Goal: Use online tool/utility: Utilize a website feature to perform a specific function

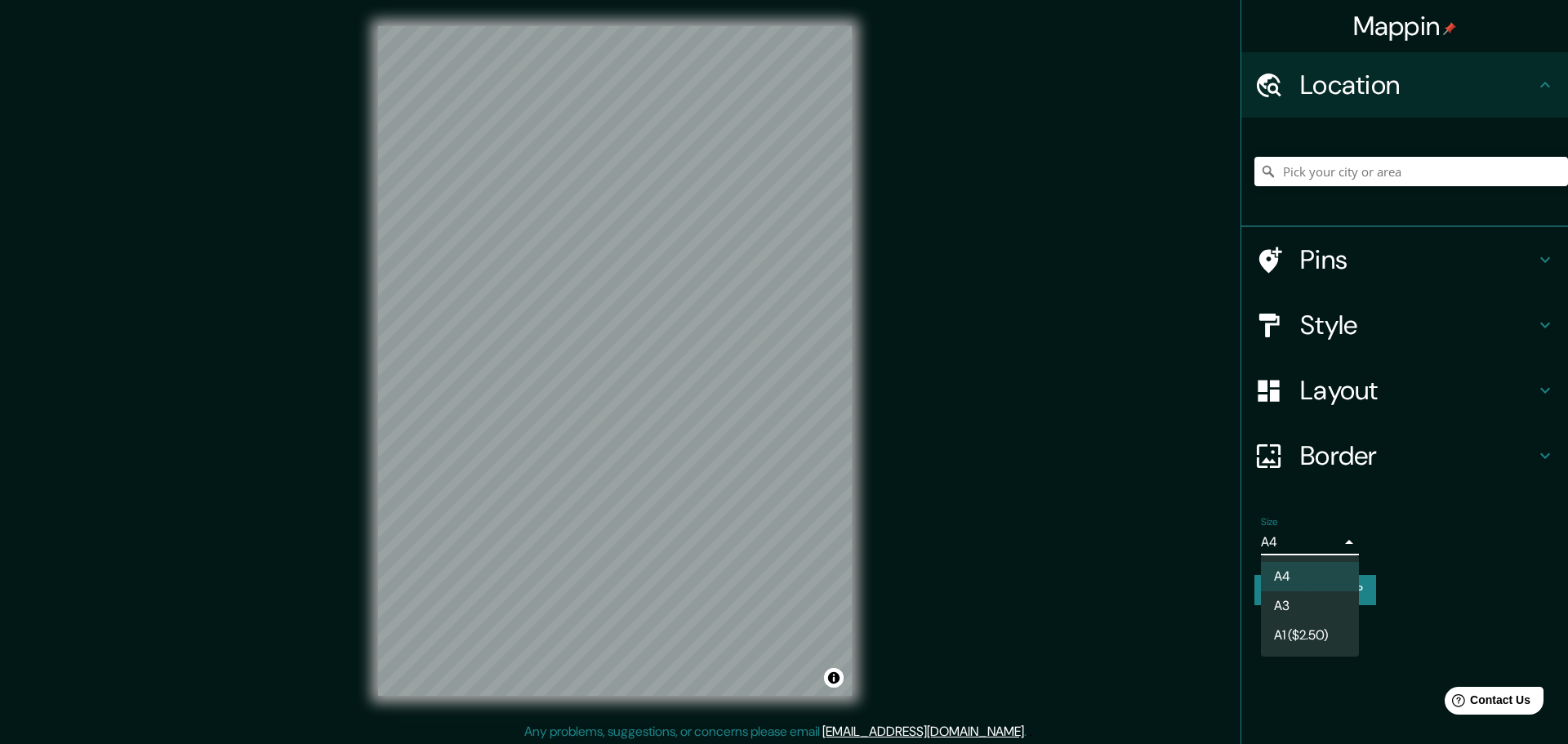
click at [1284, 534] on body "Mappin Location Pins Style Layout Border Choose a border. Hint : you can make l…" at bounding box center [784, 372] width 1568 height 744
click at [1289, 595] on li "A3" at bounding box center [1310, 606] width 98 height 30
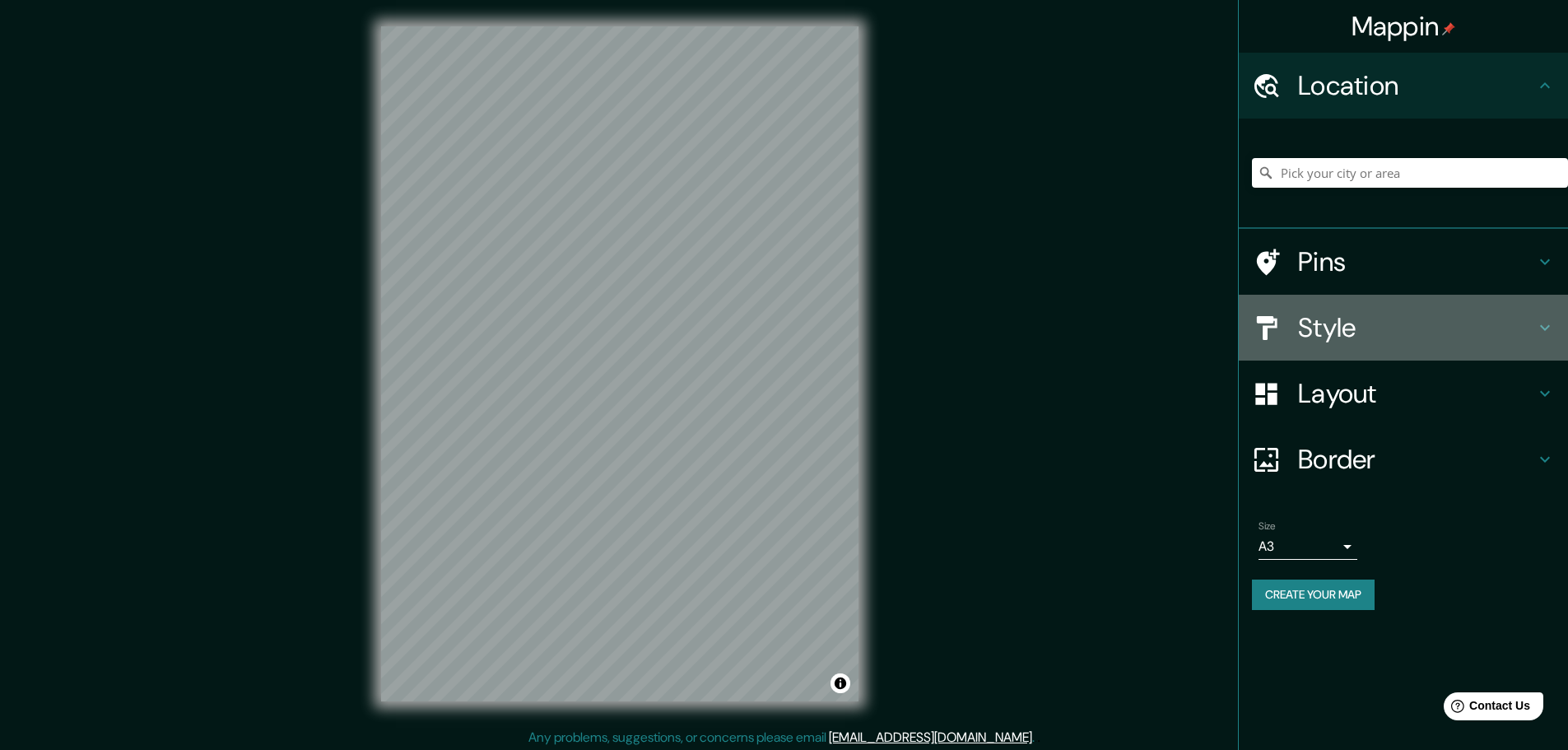
click at [1336, 325] on h4 "Style" at bounding box center [1417, 327] width 237 height 33
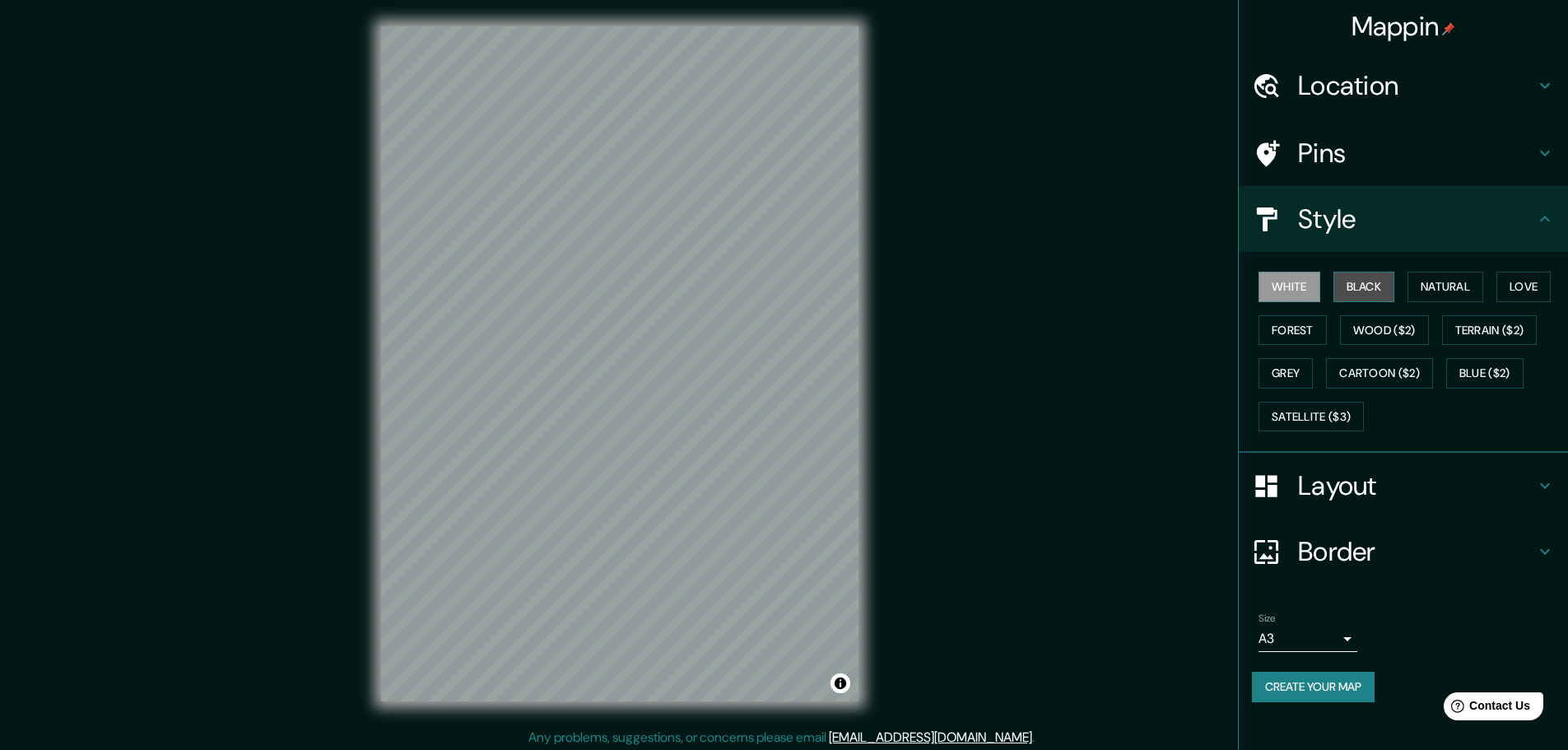
click at [1375, 282] on button "Black" at bounding box center [1364, 287] width 62 height 31
click at [1360, 282] on button "Black" at bounding box center [1364, 287] width 62 height 31
click at [1290, 291] on button "White" at bounding box center [1289, 287] width 62 height 31
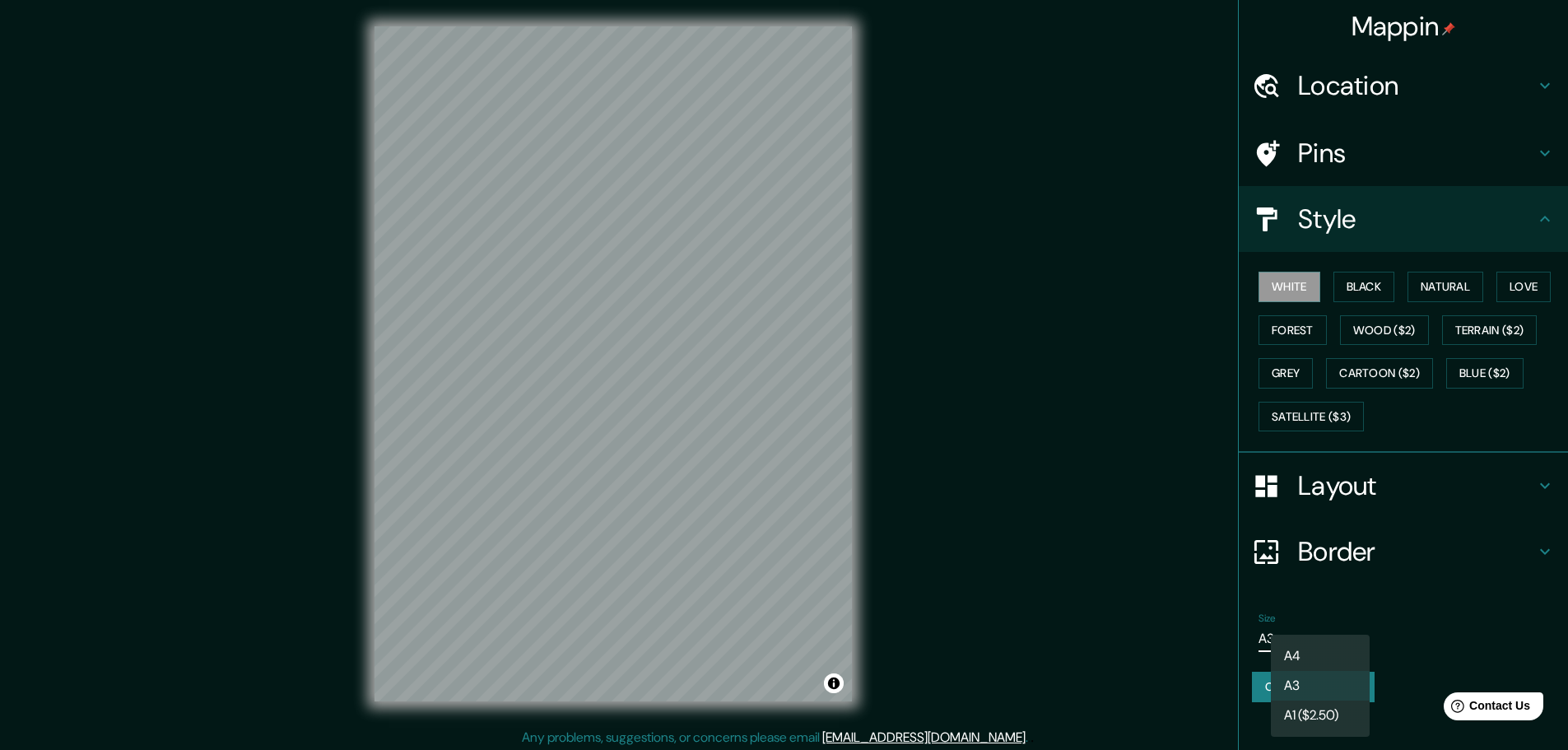
click at [1308, 631] on body "Mappin Location Pins Style White Black Natural Love Forest Wood ($2) Terrain ($…" at bounding box center [784, 375] width 1568 height 750
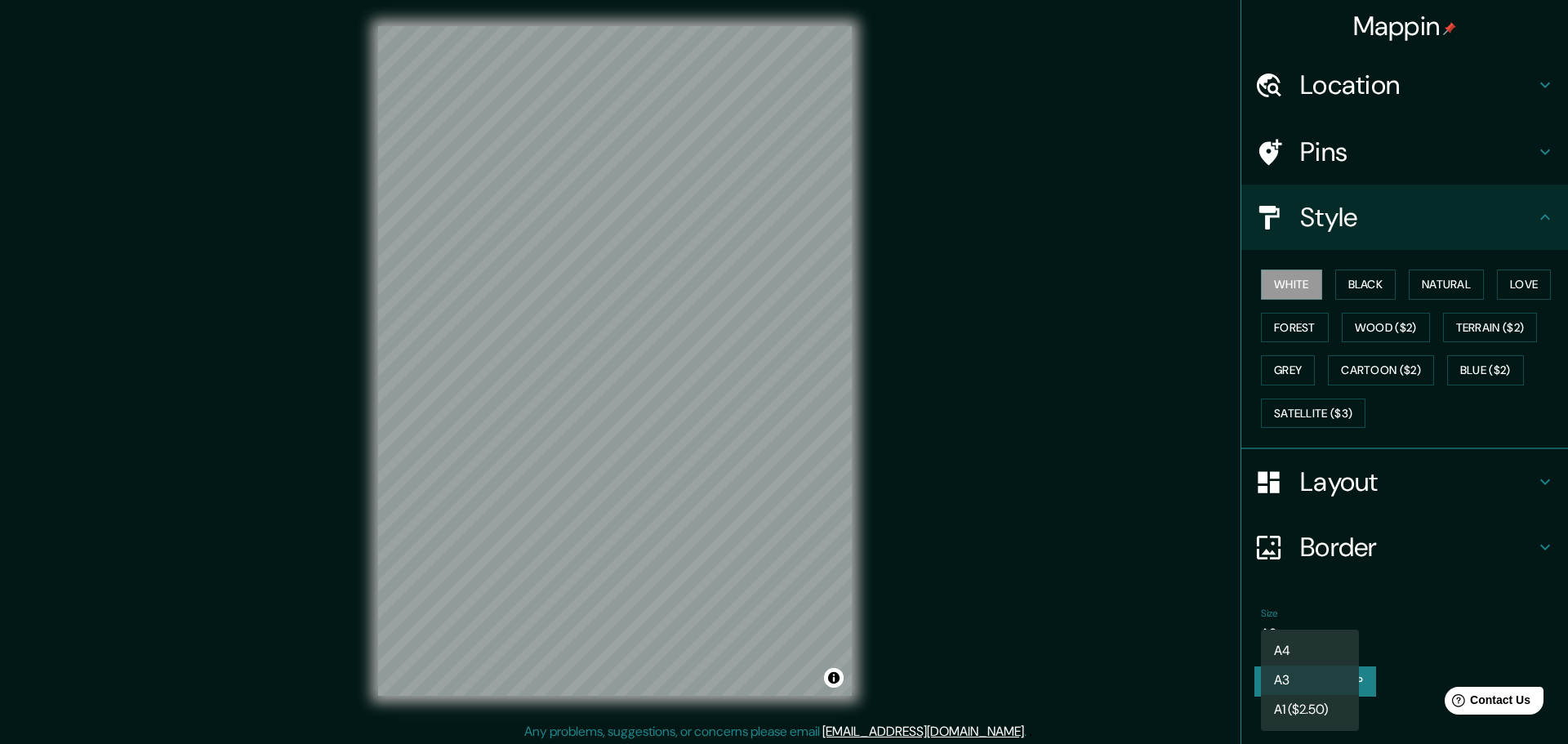
click at [1355, 559] on div at bounding box center [784, 372] width 1568 height 744
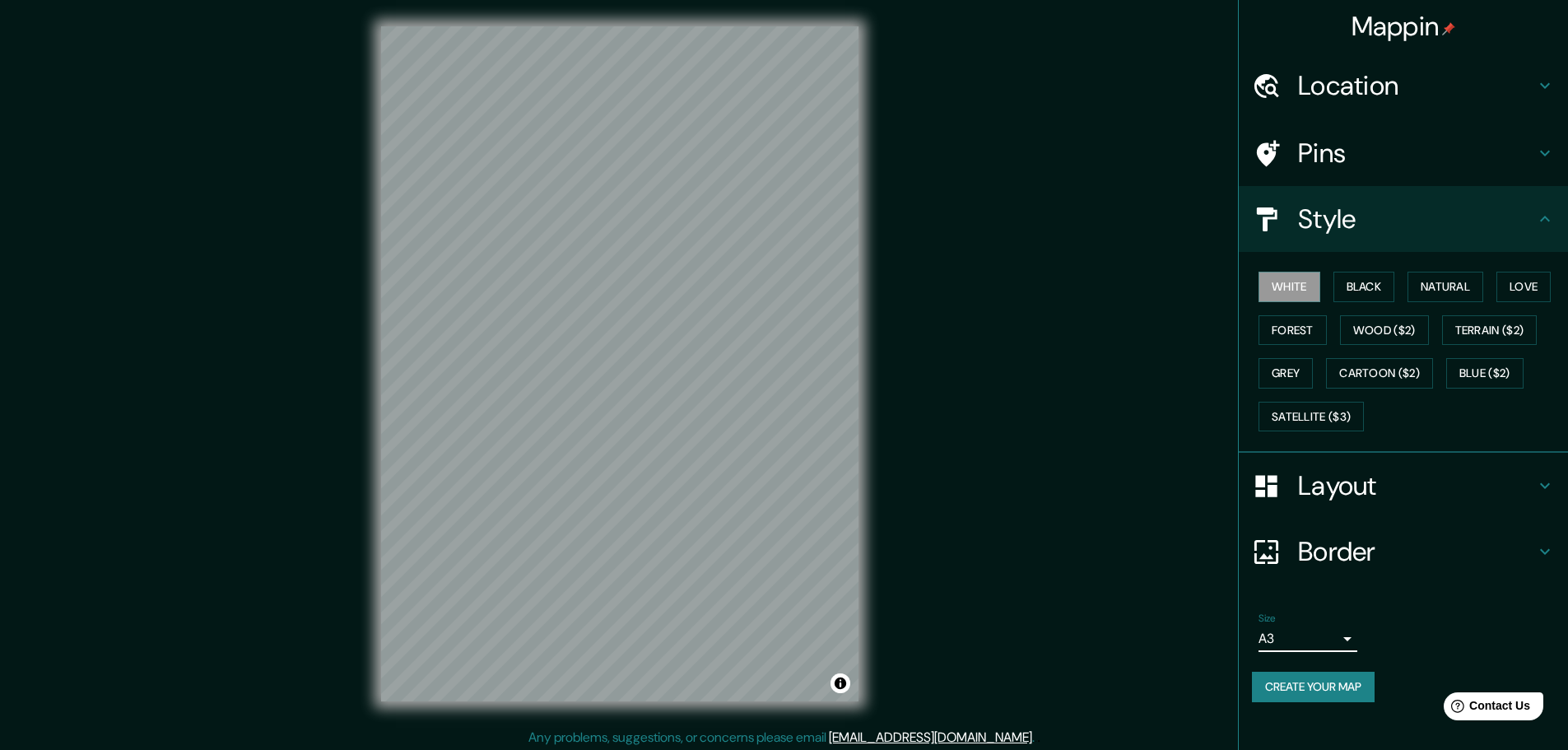
click at [1366, 480] on h4 "Layout" at bounding box center [1417, 485] width 237 height 33
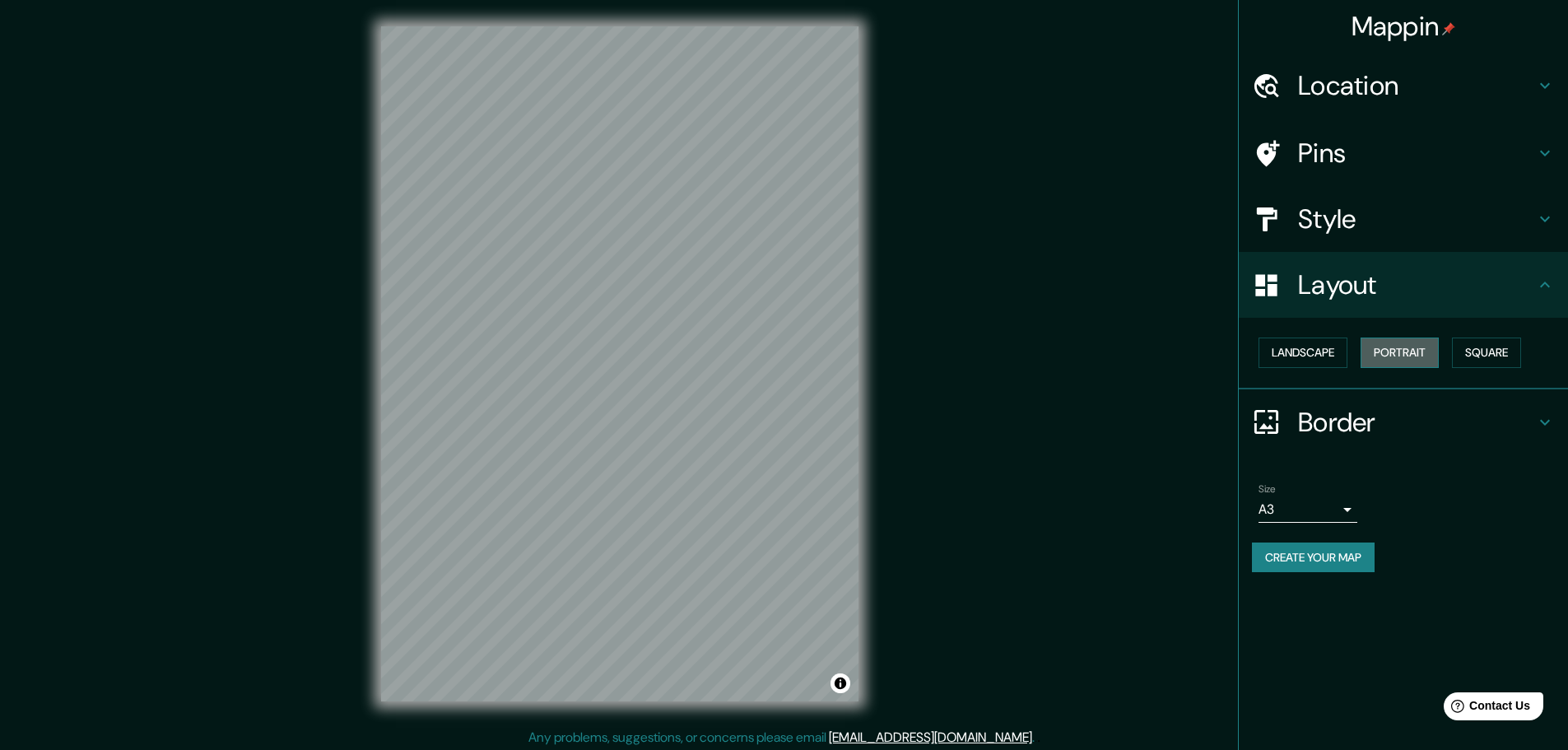
click at [1408, 362] on button "Portrait" at bounding box center [1400, 353] width 78 height 31
click at [1415, 353] on button "Portrait" at bounding box center [1400, 353] width 78 height 31
click at [1481, 347] on button "Square" at bounding box center [1485, 353] width 69 height 31
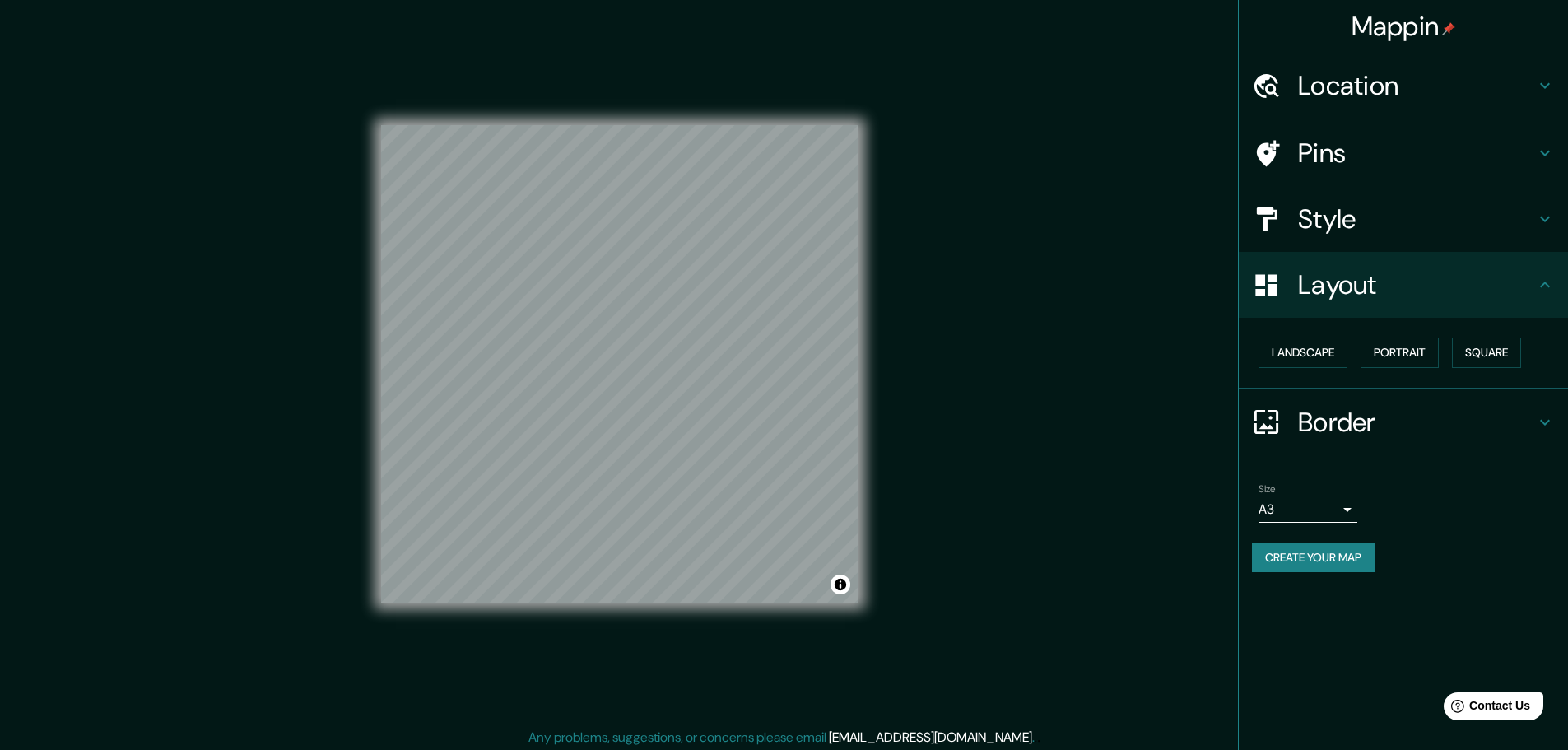
click at [1086, 286] on div "Mappin Location Pins Style Layout Landscape Portrait Square Border Choose a bor…" at bounding box center [784, 376] width 1568 height 754
